Goal: Task Accomplishment & Management: Use online tool/utility

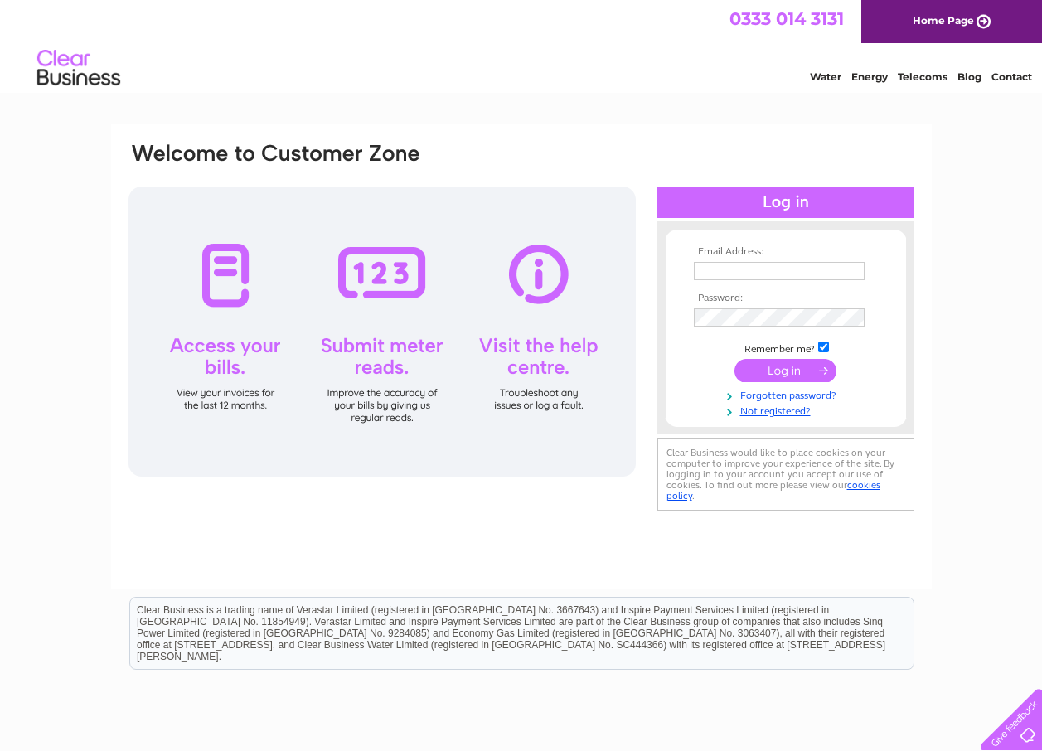
type input "naeem1@btinternet.com"
click at [765, 373] on input "submit" at bounding box center [786, 370] width 102 height 23
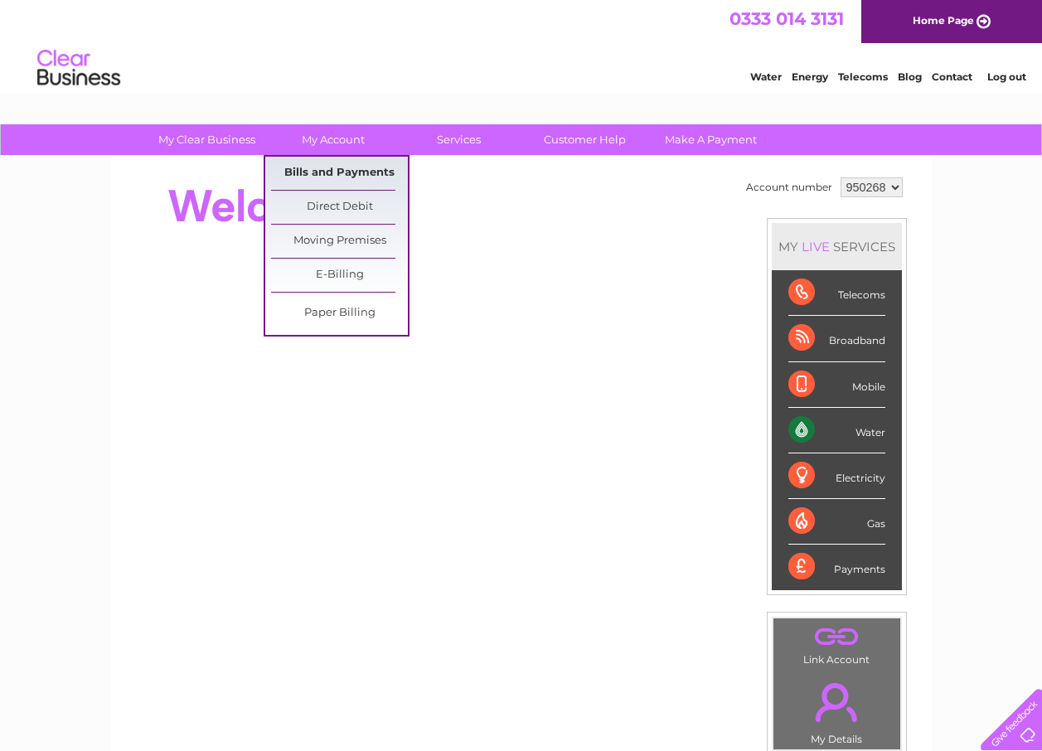
click at [323, 172] on link "Bills and Payments" at bounding box center [339, 173] width 137 height 33
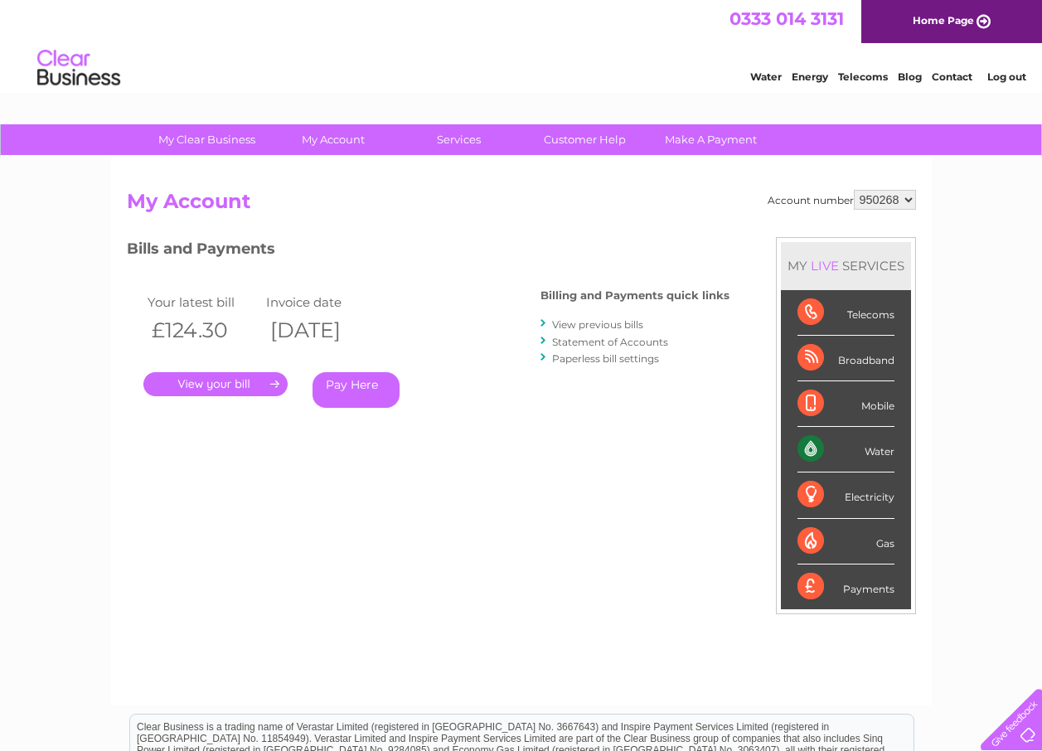
click at [231, 383] on link "." at bounding box center [215, 384] width 144 height 24
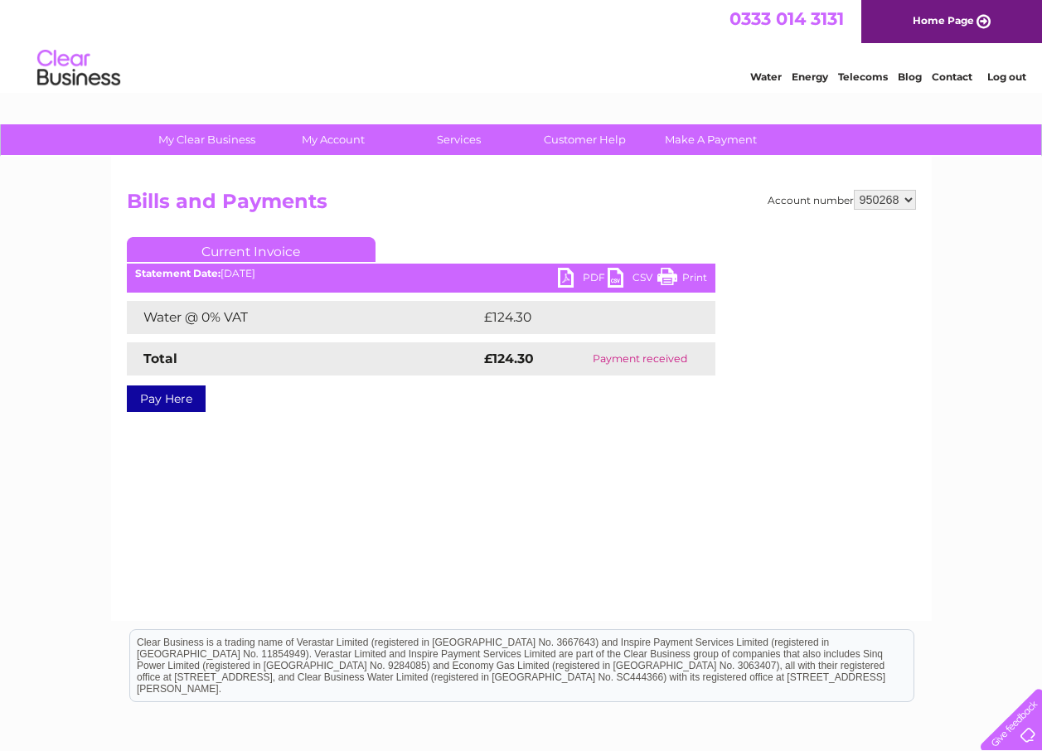
click at [567, 279] on link "PDF" at bounding box center [583, 280] width 50 height 24
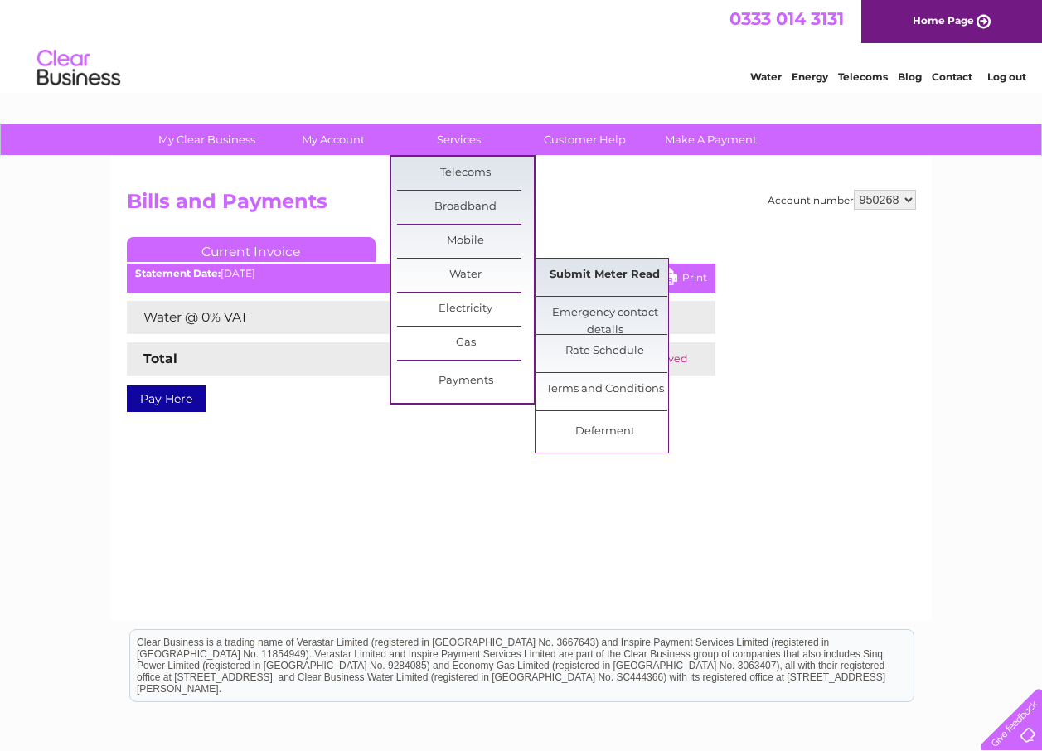
click at [569, 277] on link "Submit Meter Read" at bounding box center [605, 275] width 137 height 33
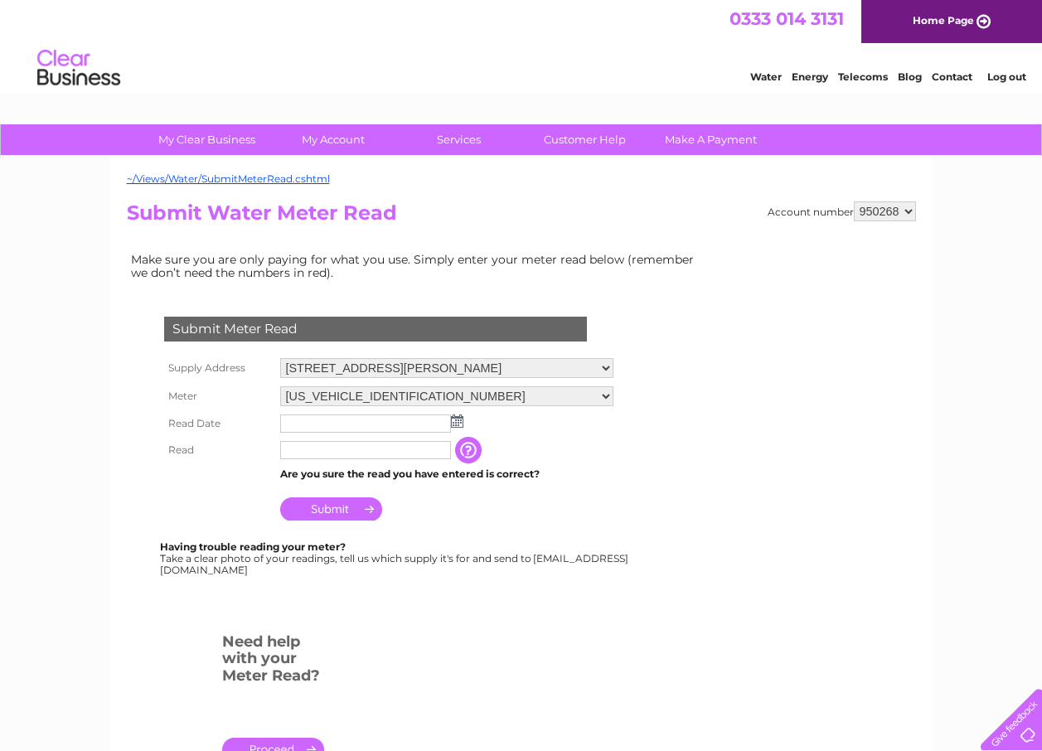
click at [455, 423] on img at bounding box center [457, 421] width 12 height 13
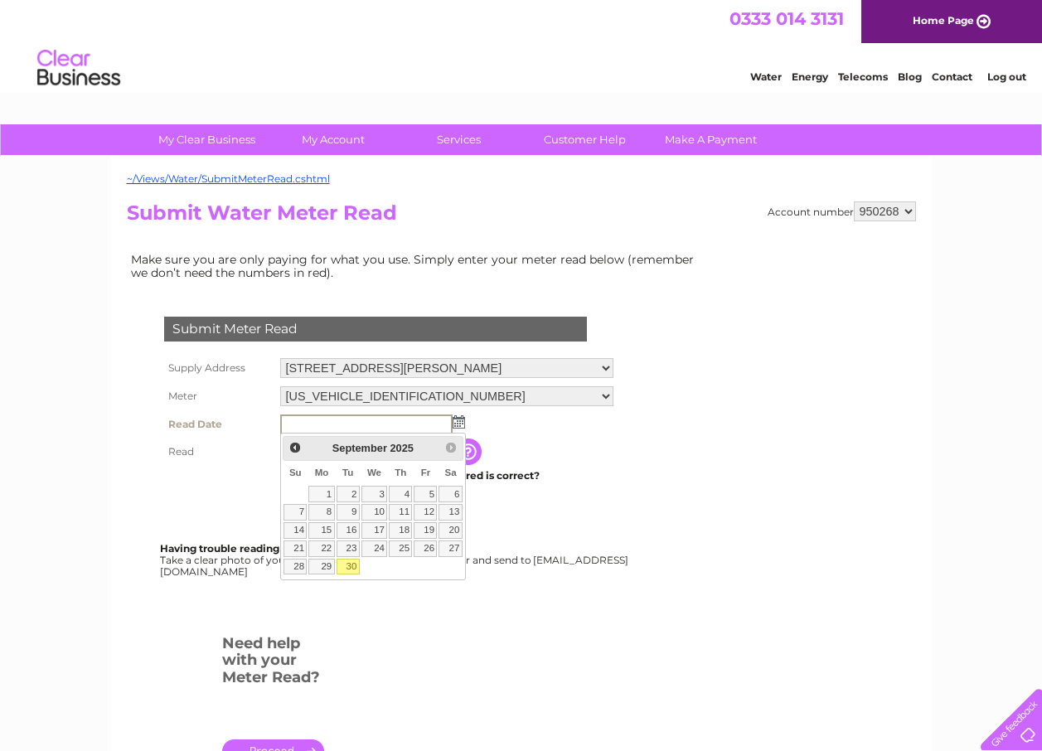
click at [347, 566] on link "30" at bounding box center [348, 567] width 23 height 17
type input "[DATE]"
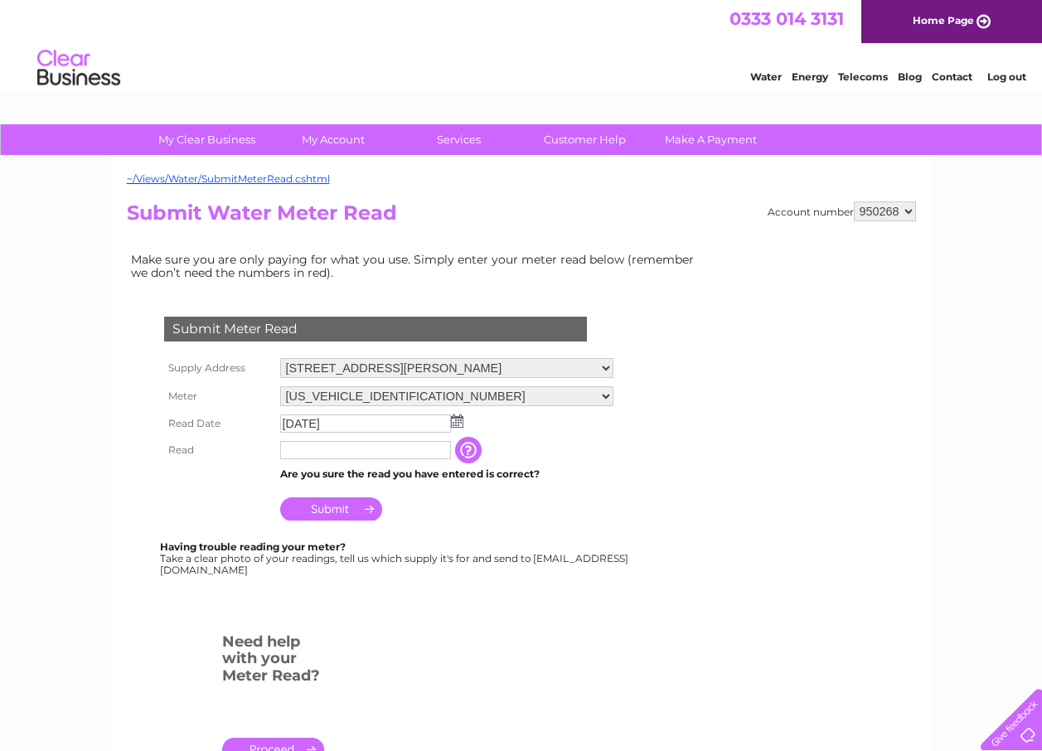
click at [163, 474] on th at bounding box center [218, 475] width 116 height 22
click at [342, 452] on input "text" at bounding box center [365, 450] width 171 height 18
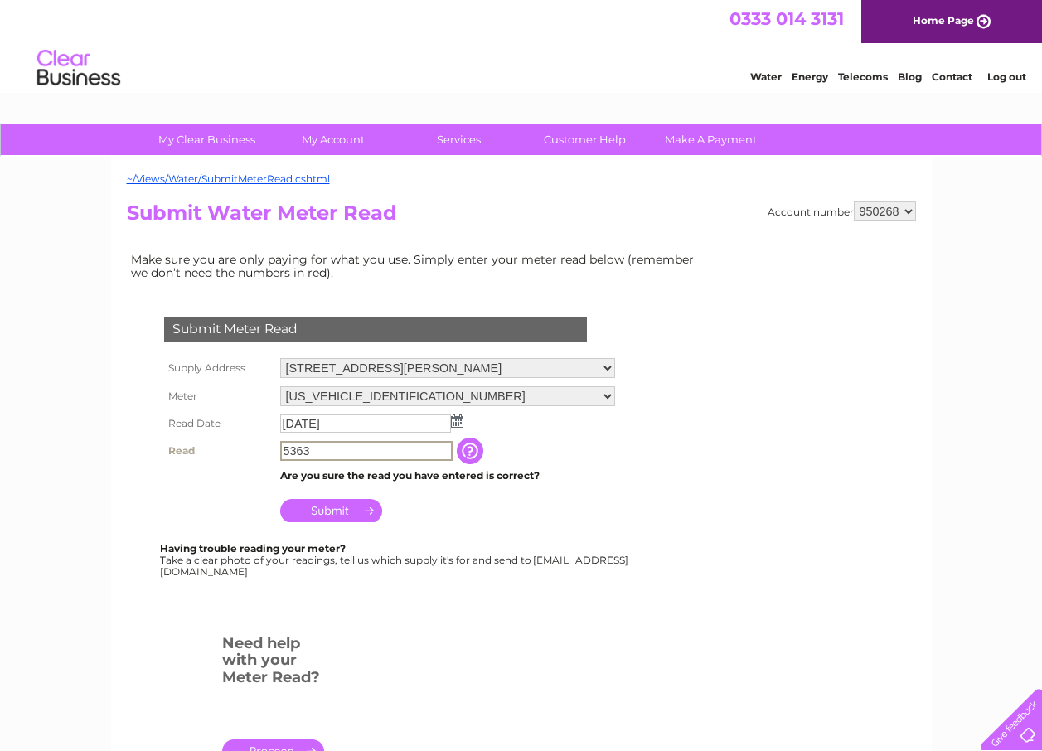
type input "5363"
click at [610, 615] on div at bounding box center [379, 609] width 504 height 33
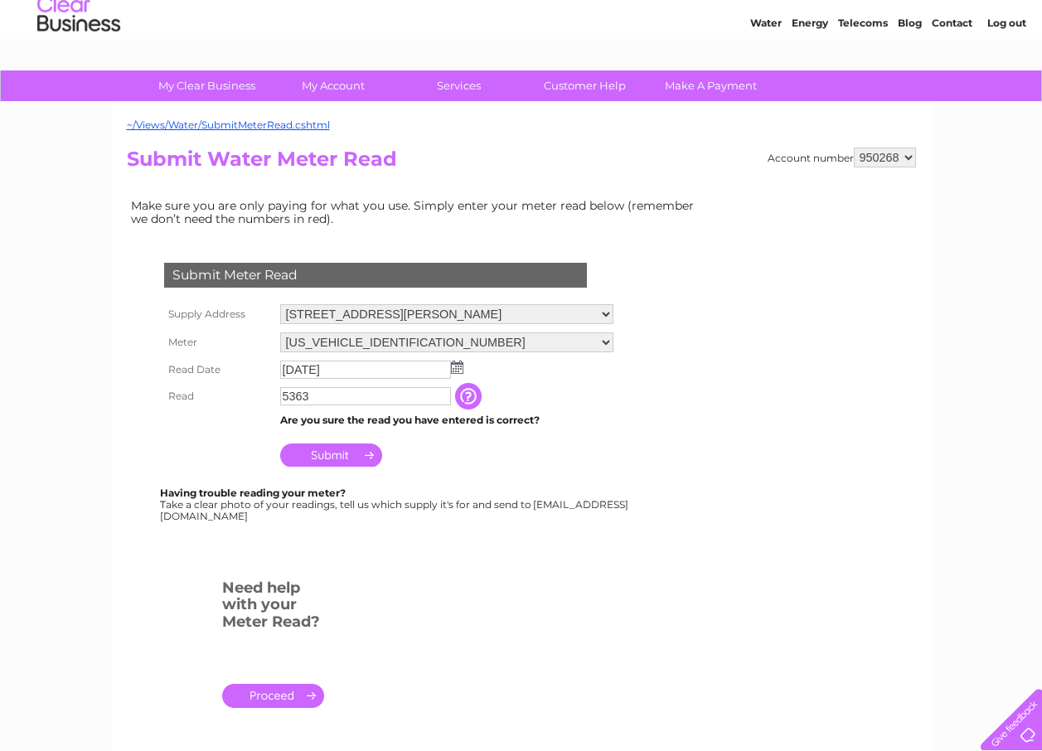
scroll to position [83, 0]
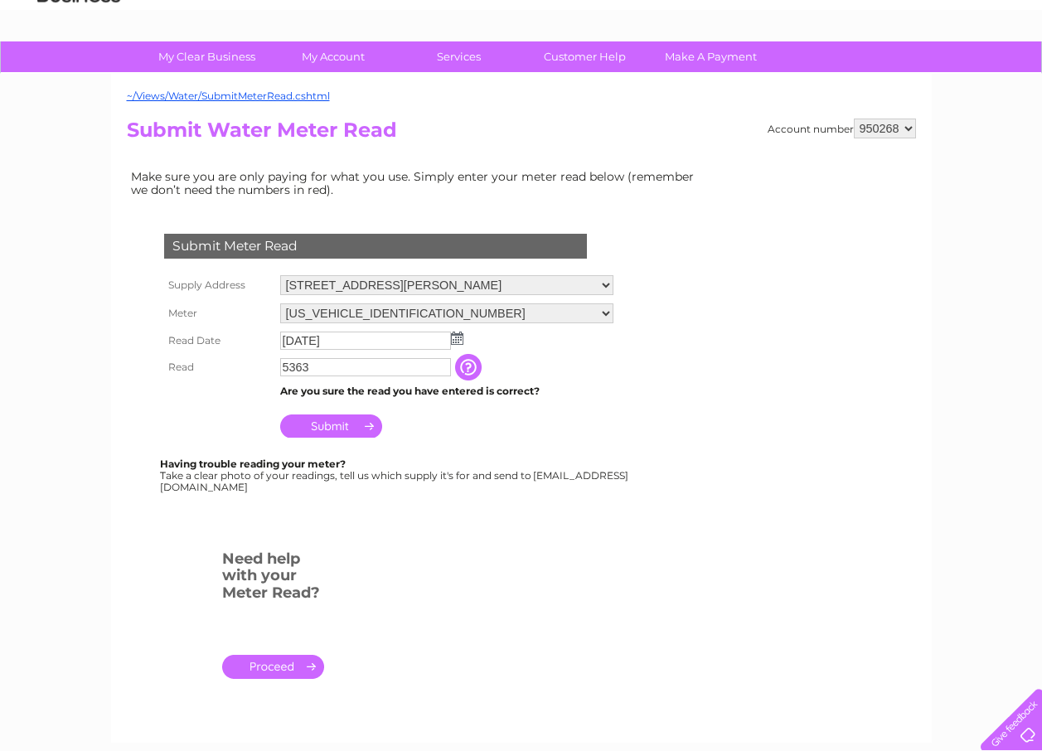
click at [317, 428] on input "Submit" at bounding box center [331, 426] width 102 height 23
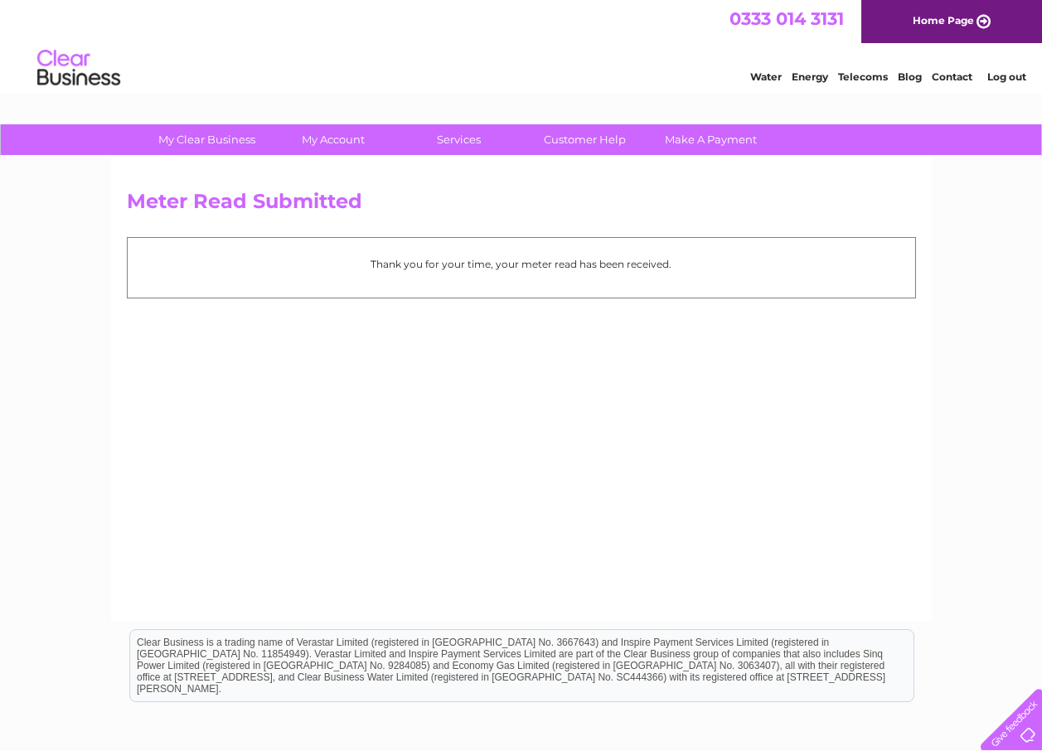
click at [994, 73] on link "Log out" at bounding box center [1007, 76] width 39 height 12
